Goal: Task Accomplishment & Management: Manage account settings

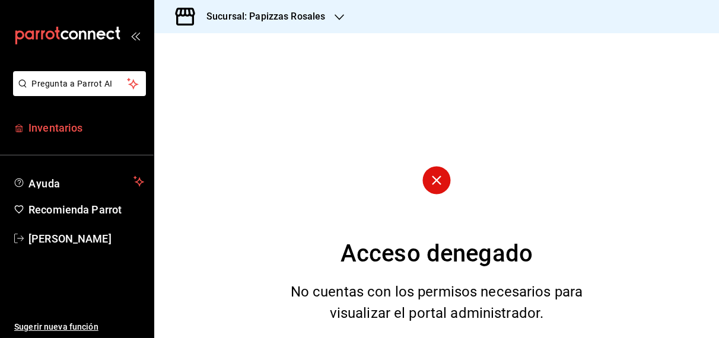
click at [68, 134] on span "Inventarios" at bounding box center [86, 128] width 116 height 16
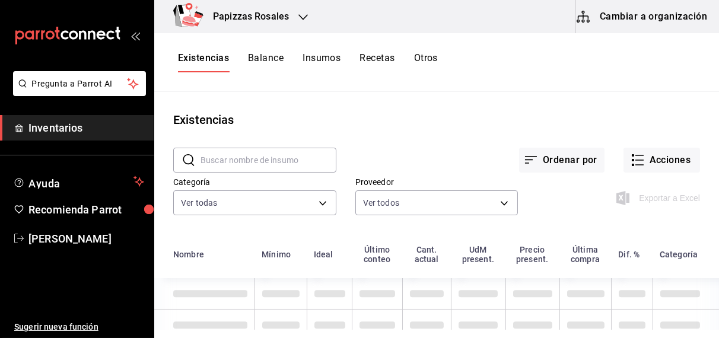
click at [429, 60] on button "Otros" at bounding box center [426, 62] width 24 height 20
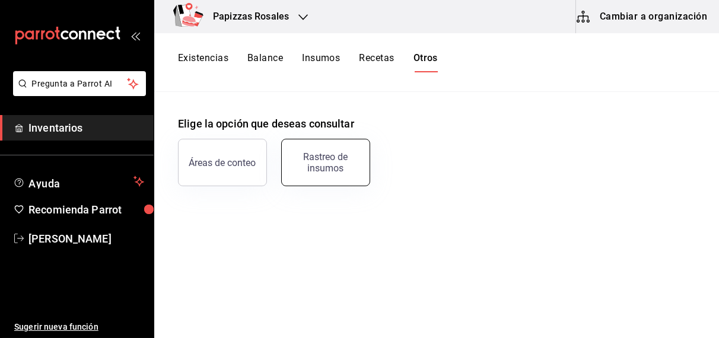
click at [334, 155] on div "Rastreo de insumos" at bounding box center [326, 162] width 74 height 23
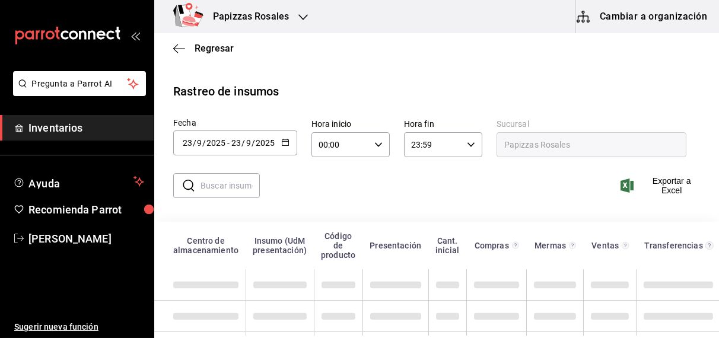
click at [281, 142] on icon "button" at bounding box center [285, 142] width 8 height 8
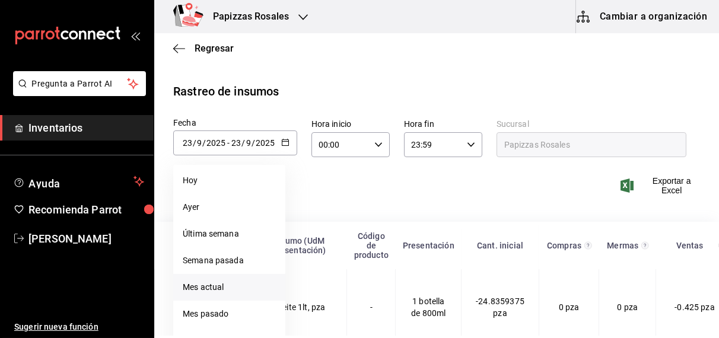
click at [211, 285] on li "Mes actual" at bounding box center [229, 287] width 112 height 27
type input "[DATE]"
type input "1"
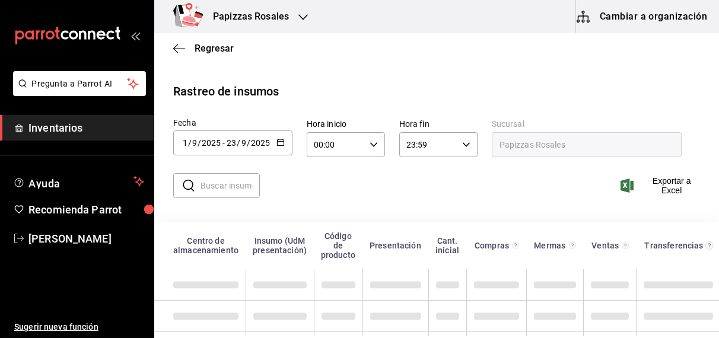
click at [227, 188] on input "text" at bounding box center [230, 186] width 59 height 24
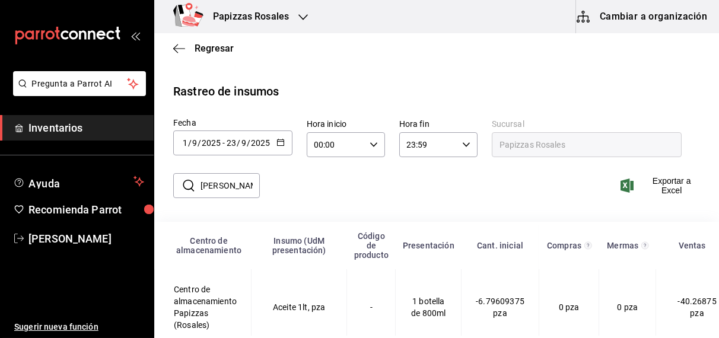
type input "francesa"
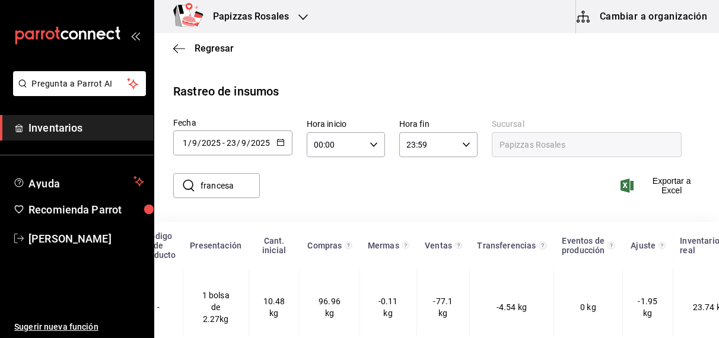
scroll to position [0, 217]
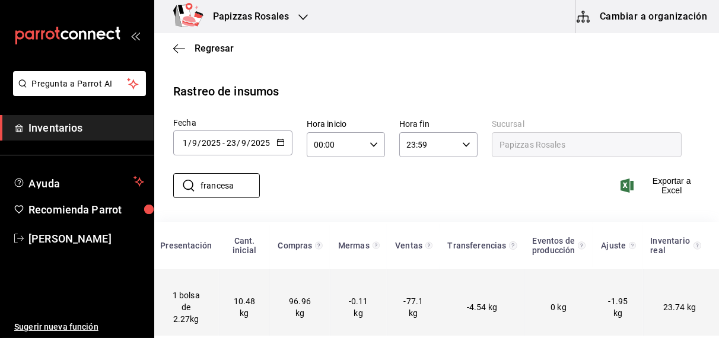
click at [290, 316] on td "96.96 kg" at bounding box center [300, 307] width 60 height 76
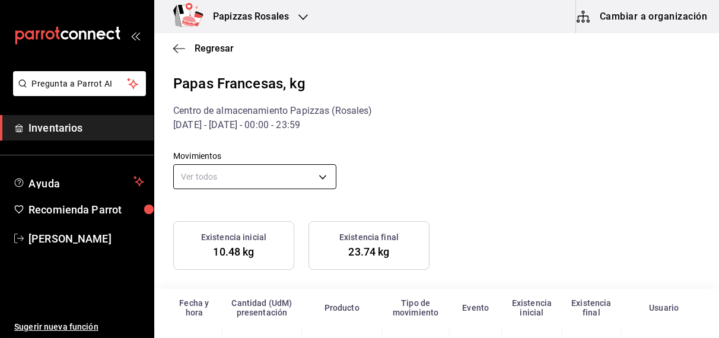
click at [322, 179] on body "Pregunta a Parrot AI Inventarios Ayuda Recomienda Parrot OBDULIA JANNETH CASTRO…" at bounding box center [359, 168] width 719 height 336
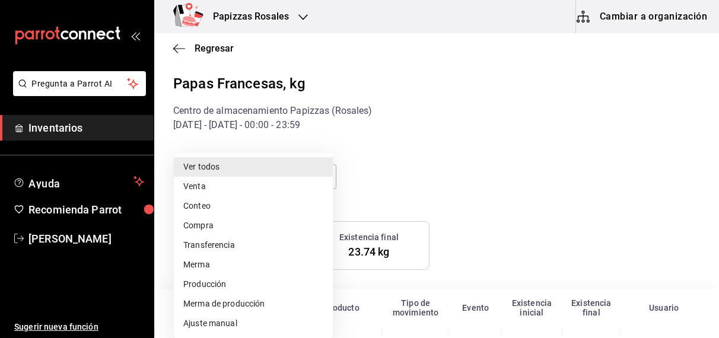
click at [210, 230] on li "Compra" at bounding box center [253, 226] width 159 height 20
type input "PURCHASE"
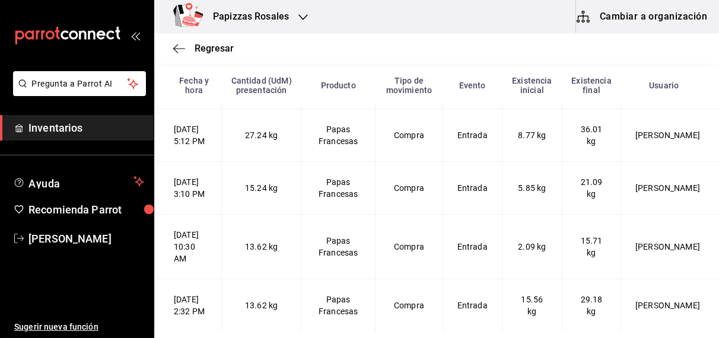
scroll to position [162, 0]
click at [207, 46] on span "Regresar" at bounding box center [214, 48] width 39 height 11
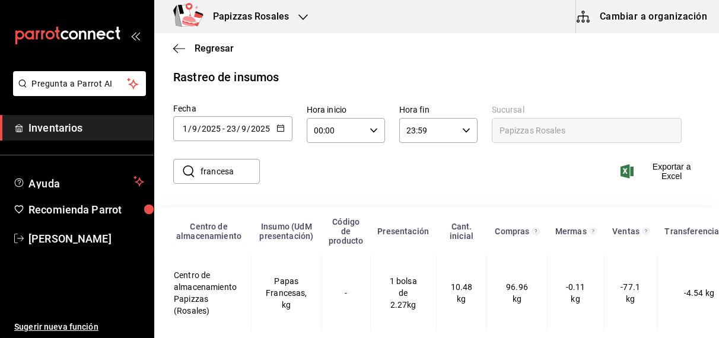
scroll to position [25, 0]
click at [219, 43] on span "Regresar" at bounding box center [214, 48] width 39 height 11
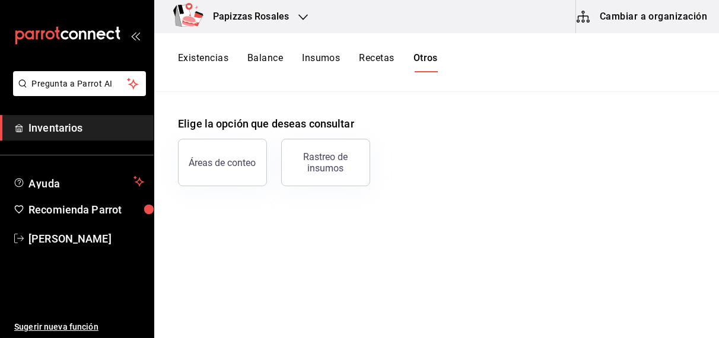
click at [204, 60] on button "Existencias" at bounding box center [203, 62] width 50 height 20
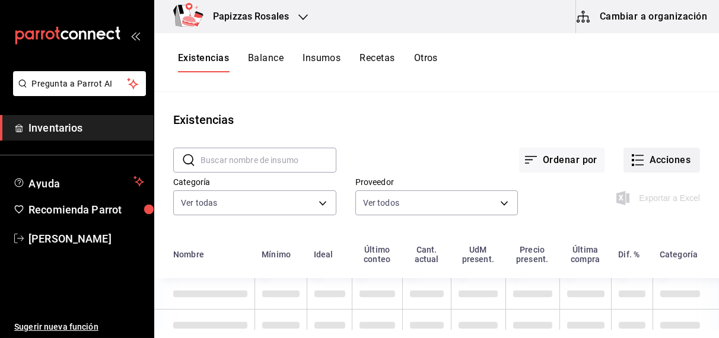
click at [669, 155] on button "Acciones" at bounding box center [662, 160] width 77 height 25
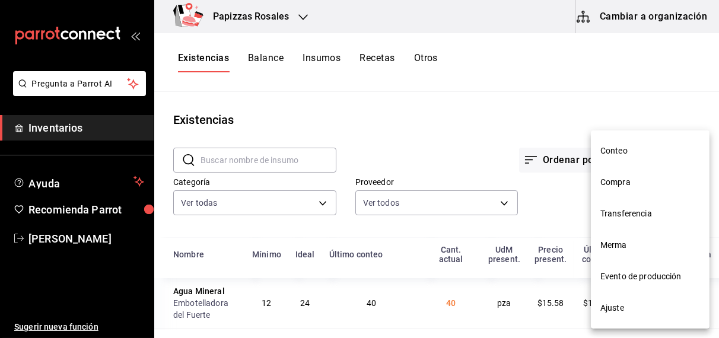
click at [622, 180] on span "Compra" at bounding box center [651, 182] width 100 height 12
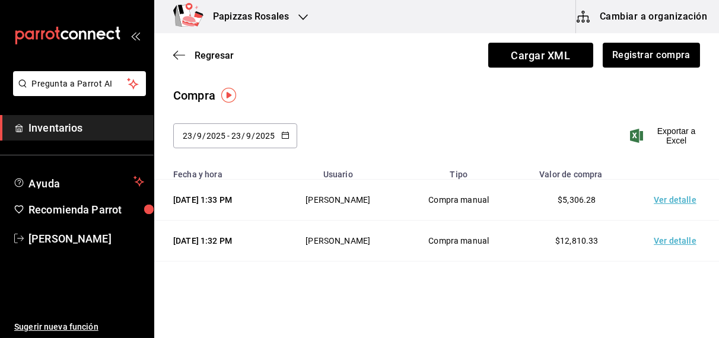
click at [282, 134] on \(Stroke\) "button" at bounding box center [285, 134] width 7 height 1
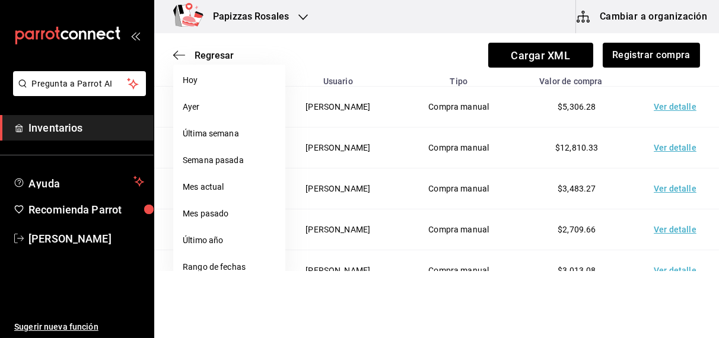
scroll to position [137, 0]
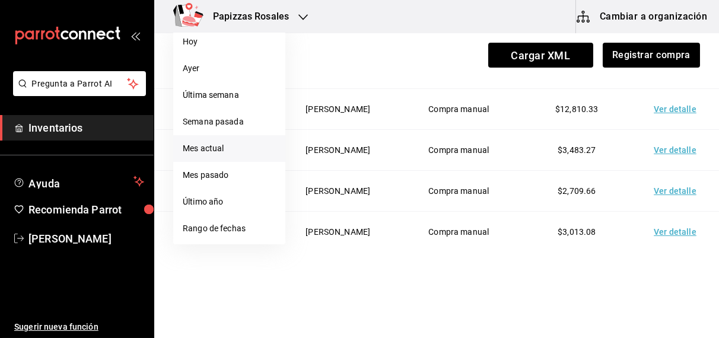
click at [212, 141] on li "Mes actual" at bounding box center [229, 148] width 112 height 27
type input "2025-09-01"
type input "1"
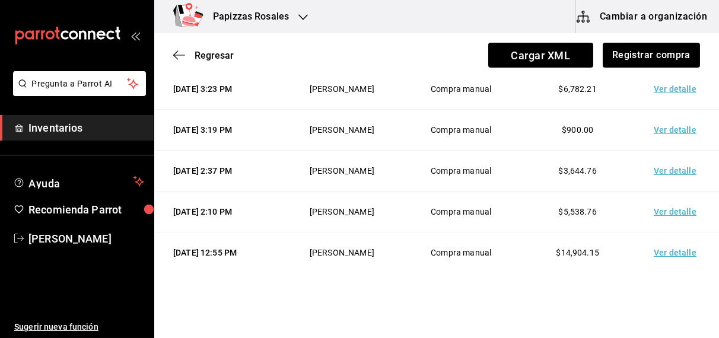
scroll to position [316, 0]
click at [678, 110] on td "Ver detalle" at bounding box center [677, 89] width 83 height 41
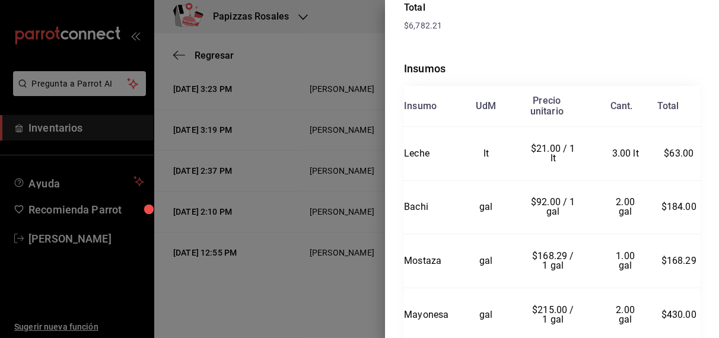
scroll to position [0, 0]
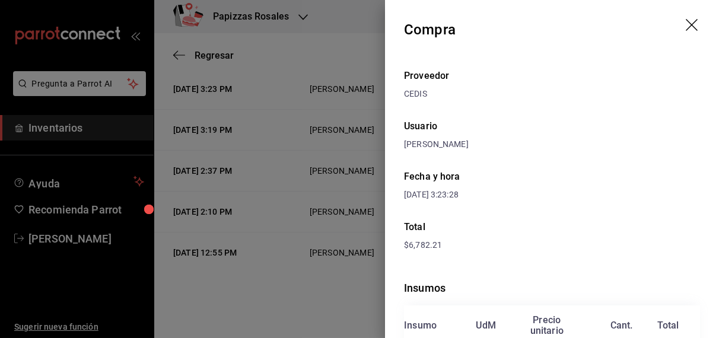
click at [686, 24] on icon "drag" at bounding box center [693, 26] width 14 height 14
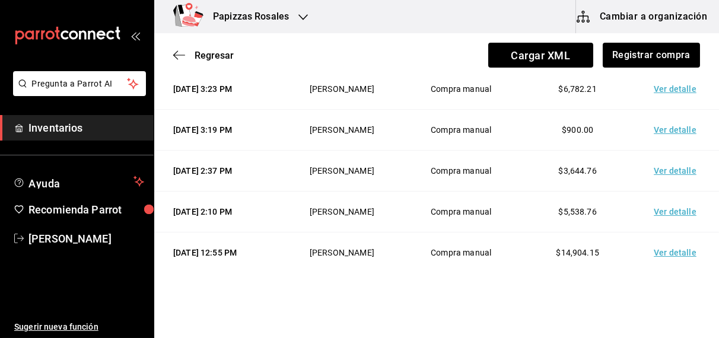
click at [675, 192] on td "Ver detalle" at bounding box center [677, 171] width 83 height 41
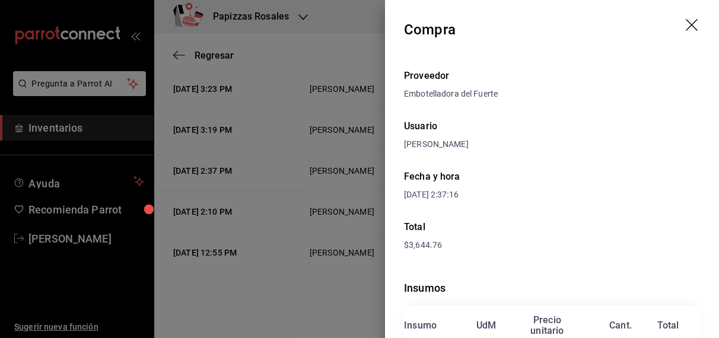
click at [686, 22] on icon "drag" at bounding box center [693, 26] width 14 height 14
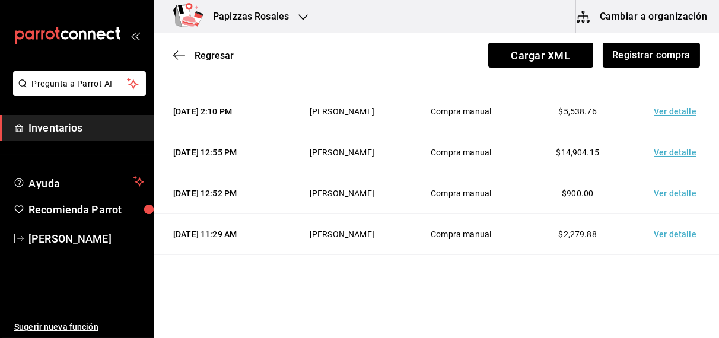
scroll to position [419, 0]
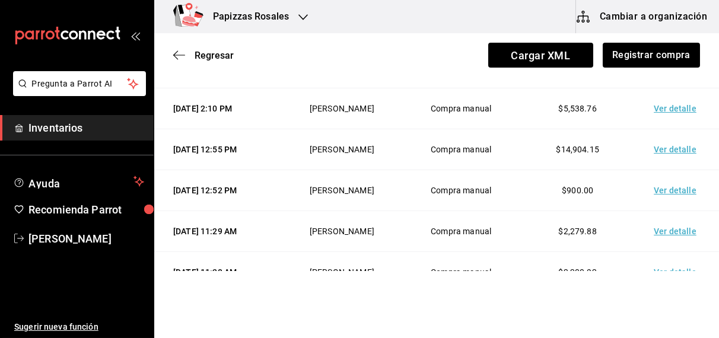
click at [672, 129] on td "Ver detalle" at bounding box center [677, 108] width 83 height 41
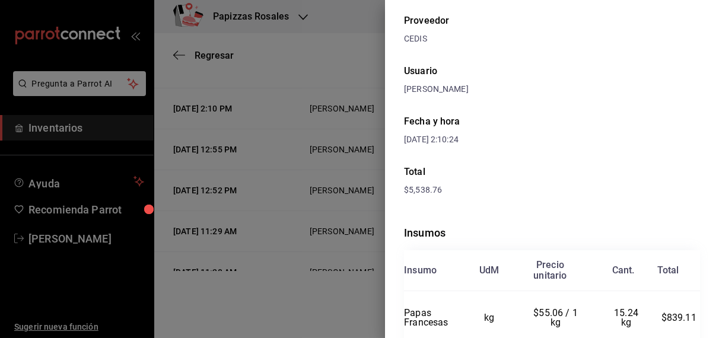
scroll to position [0, 0]
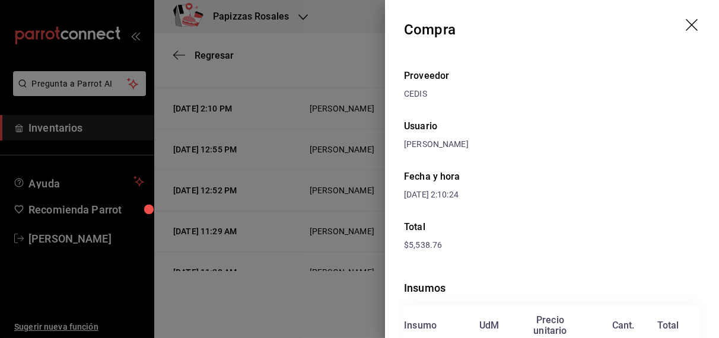
click at [686, 20] on icon "drag" at bounding box center [693, 26] width 14 height 14
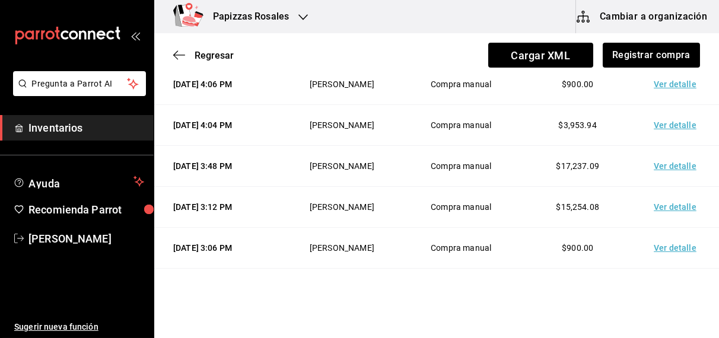
scroll to position [694, 0]
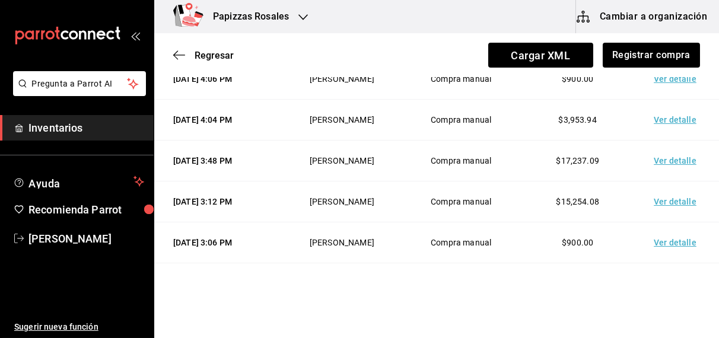
click at [674, 59] on td "Ver detalle" at bounding box center [677, 38] width 83 height 41
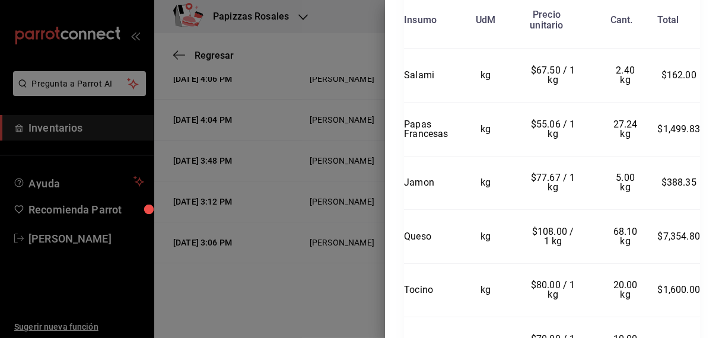
scroll to position [1046, 0]
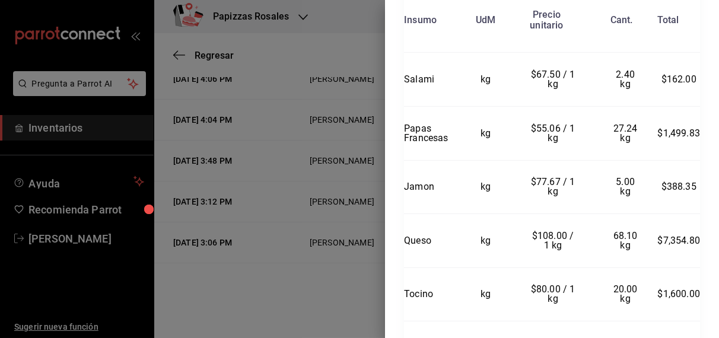
click at [338, 86] on div at bounding box center [359, 169] width 719 height 338
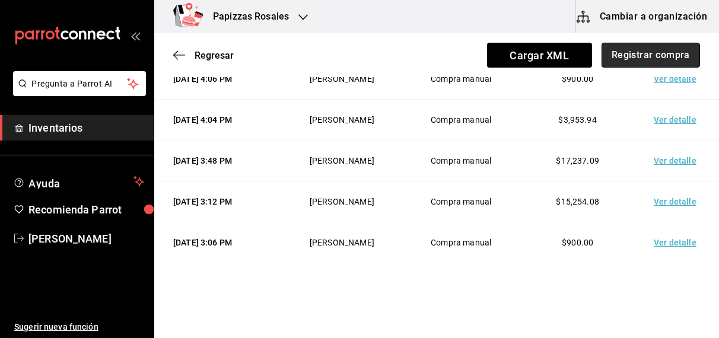
click at [627, 59] on button "Registrar compra" at bounding box center [651, 55] width 99 height 25
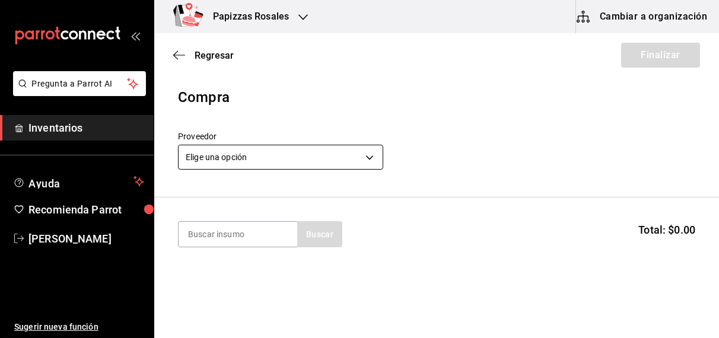
click at [343, 160] on body "Pregunta a Parrot AI Inventarios Ayuda Recomienda Parrot OBDULIA JANNETH CASTRO…" at bounding box center [359, 135] width 719 height 271
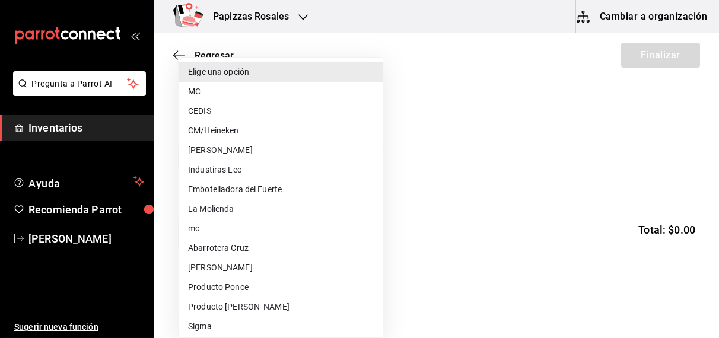
click at [281, 106] on li "CEDIS" at bounding box center [281, 111] width 204 height 20
type input "fd93c39f-859b-4130-830c-b038fbd442a0"
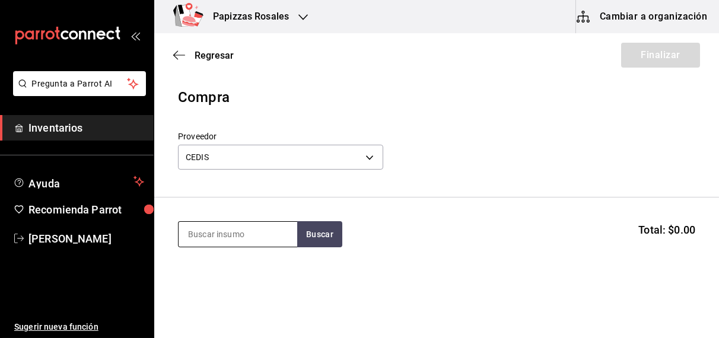
click at [226, 242] on input at bounding box center [238, 234] width 119 height 25
type input "harina"
click at [227, 278] on div "1 saco de 25kg - CEDIS" at bounding box center [230, 282] width 85 height 12
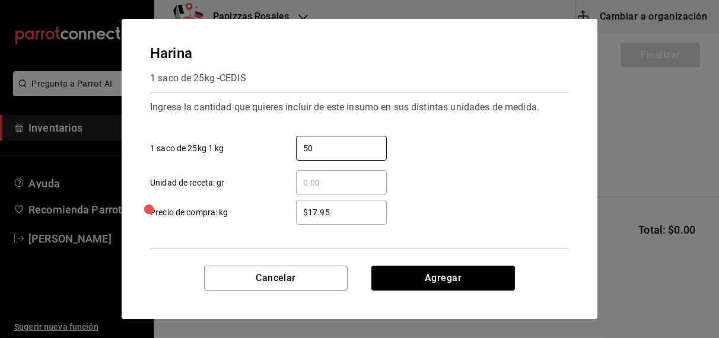
type input "50"
type input "$7"
type input "$17.60"
click button "Agregar" at bounding box center [444, 278] width 144 height 25
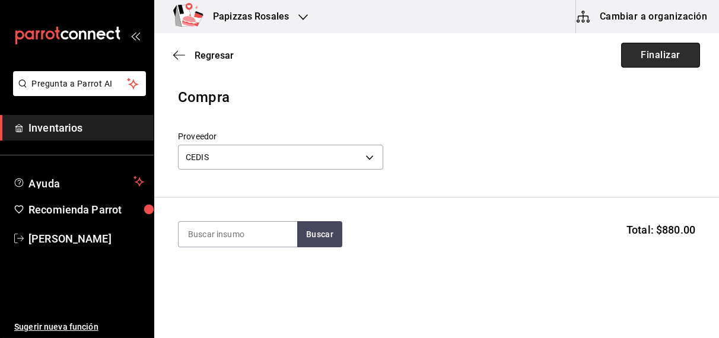
click at [653, 56] on button "Finalizar" at bounding box center [660, 55] width 79 height 25
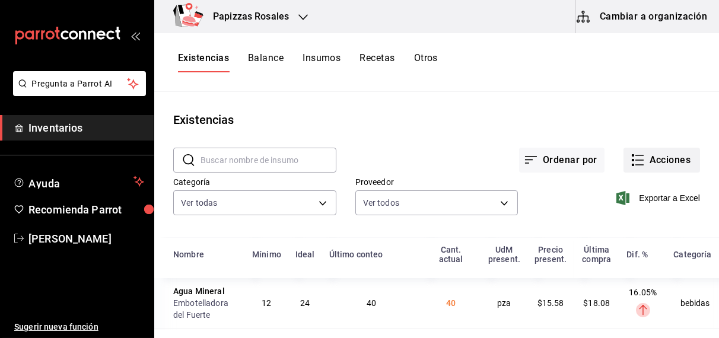
click at [660, 164] on button "Acciones" at bounding box center [662, 160] width 77 height 25
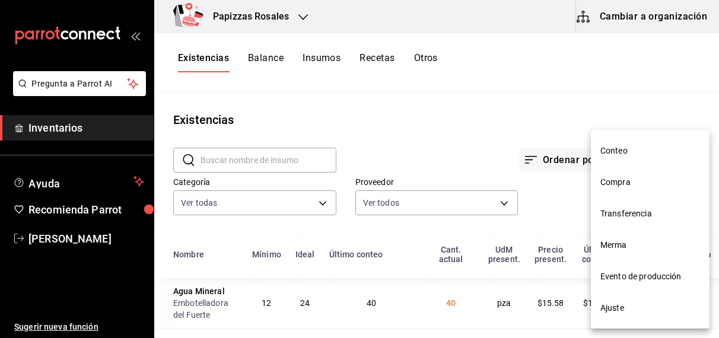
click at [605, 313] on span "Ajuste" at bounding box center [651, 308] width 100 height 12
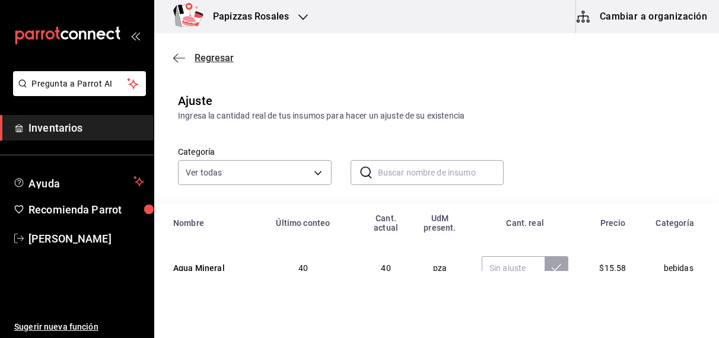
click at [220, 58] on span "Regresar" at bounding box center [214, 57] width 39 height 11
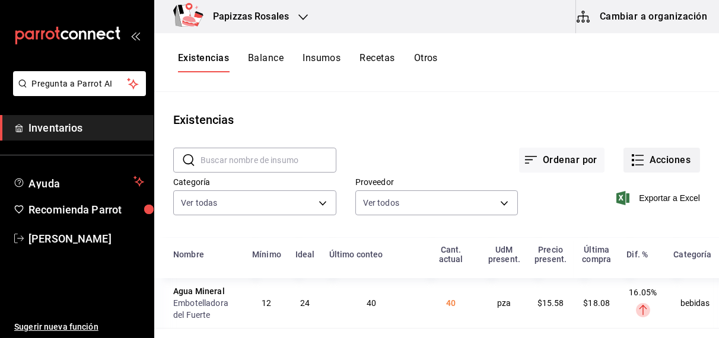
click at [667, 161] on button "Acciones" at bounding box center [662, 160] width 77 height 25
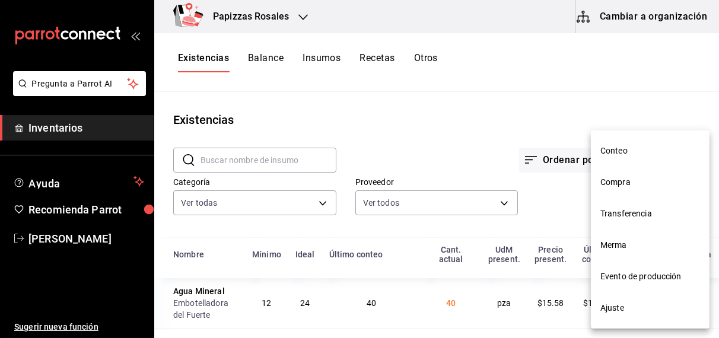
click at [618, 309] on span "Ajuste" at bounding box center [651, 308] width 100 height 12
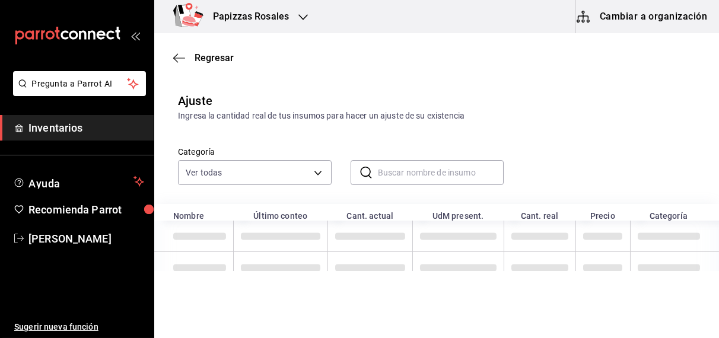
click at [396, 180] on input "text" at bounding box center [441, 173] width 126 height 24
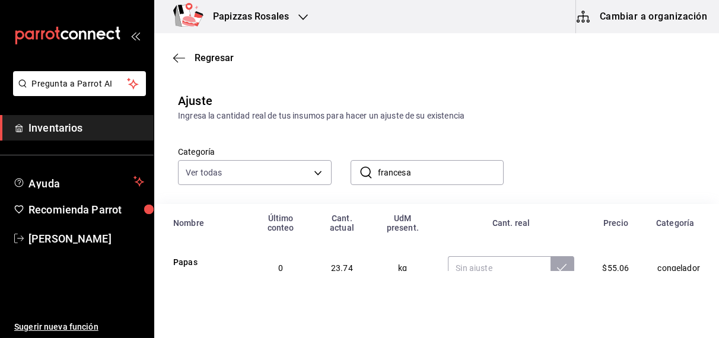
scroll to position [28, 0]
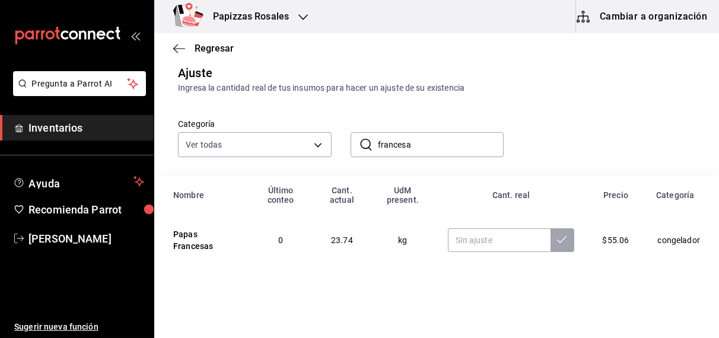
type input "francesa"
click at [484, 241] on input "text" at bounding box center [499, 240] width 102 height 24
type input "8.50"
click at [557, 239] on icon at bounding box center [561, 239] width 9 height 9
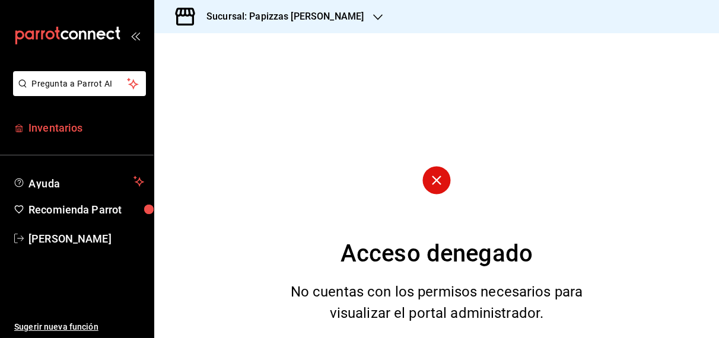
click at [75, 133] on span "Inventarios" at bounding box center [86, 128] width 116 height 16
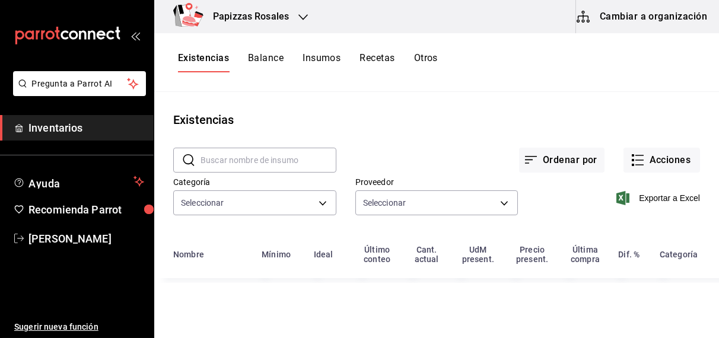
type input "fd04a9cd-a7e0-4706-9ed7-cb901d985c72,959cd0bc-59ff-44a1-961f-f7eedc3cbf2c,4435d…"
type input "59259b25-7b15-4529-a17f-fa8ef7e7484a,fd93c39f-859b-4130-830c-b038fbd442a0,27d4a…"
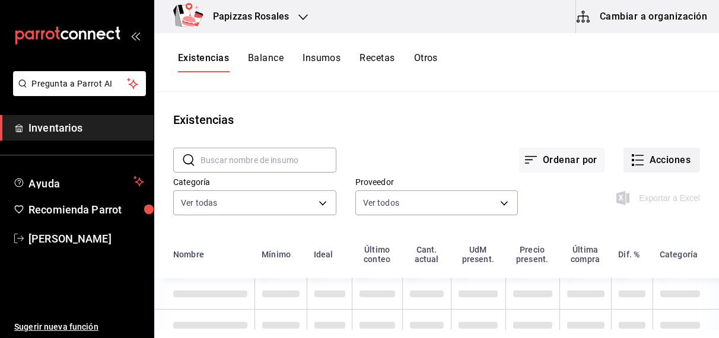
click at [658, 158] on button "Acciones" at bounding box center [662, 160] width 77 height 25
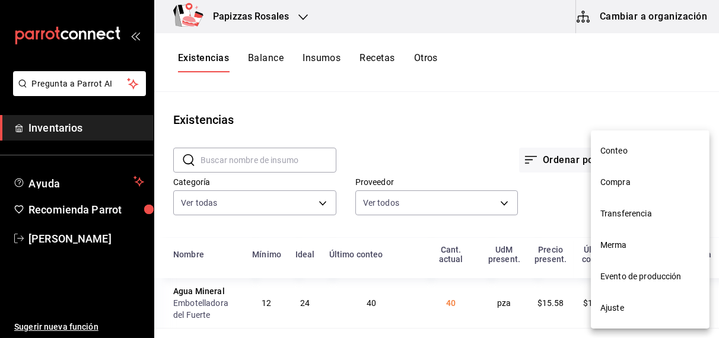
click at [623, 311] on span "Ajuste" at bounding box center [651, 308] width 100 height 12
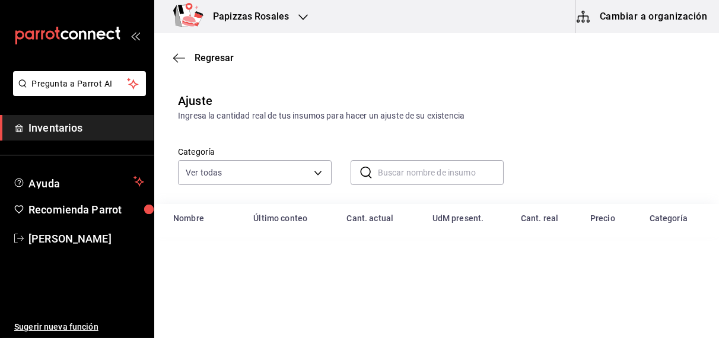
click at [404, 172] on input "text" at bounding box center [441, 173] width 126 height 24
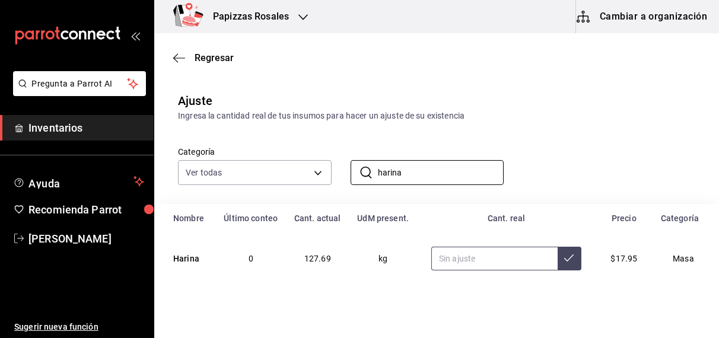
type input "harina"
click at [469, 265] on input "text" at bounding box center [494, 259] width 126 height 24
type input "107.69"
click at [564, 256] on icon at bounding box center [568, 257] width 9 height 9
click at [424, 172] on input "harina" at bounding box center [441, 173] width 126 height 24
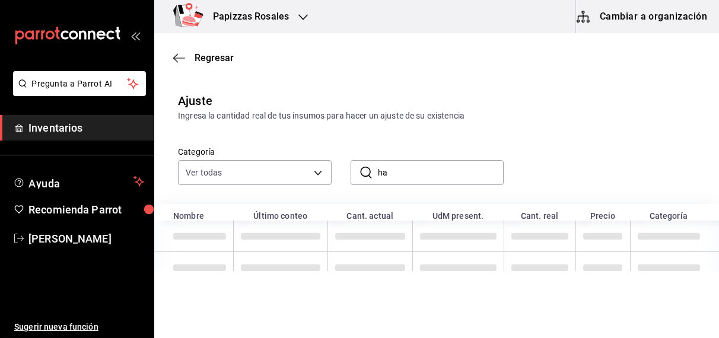
type input "h"
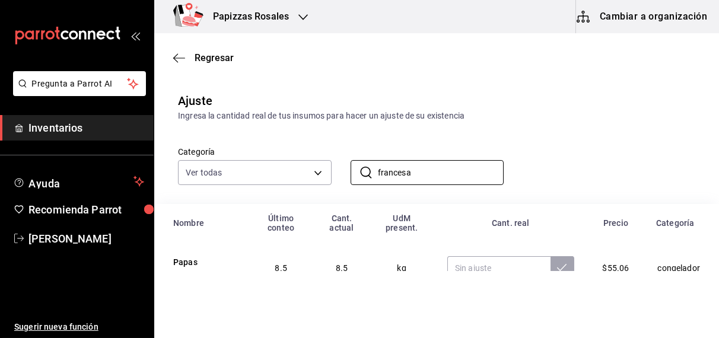
type input "FRANCESA"
click at [465, 268] on input "text" at bounding box center [499, 268] width 103 height 24
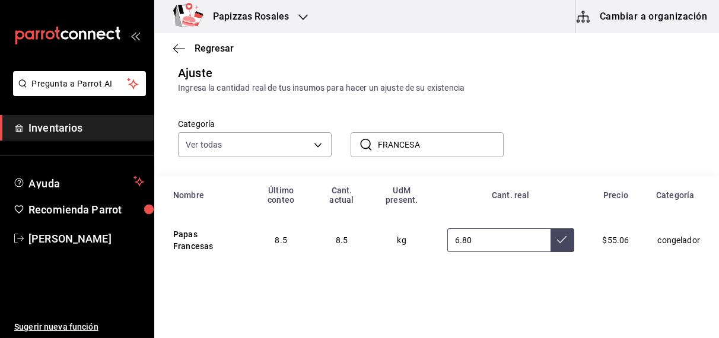
type input "6.80"
click at [557, 240] on icon at bounding box center [561, 239] width 9 height 9
